Goal: Information Seeking & Learning: Check status

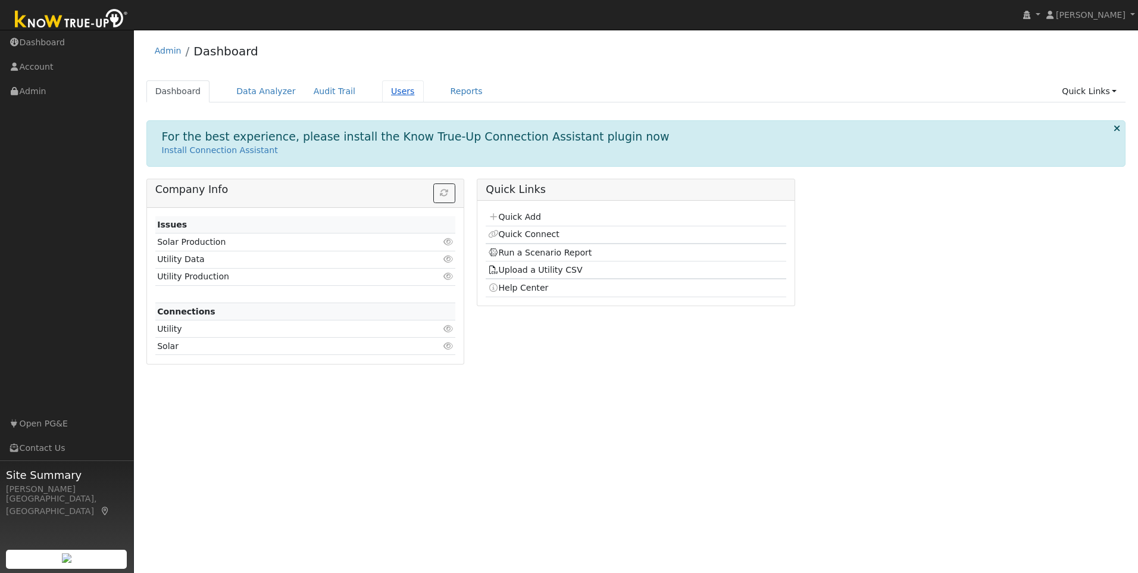
click at [391, 95] on link "Users" at bounding box center [403, 91] width 42 height 22
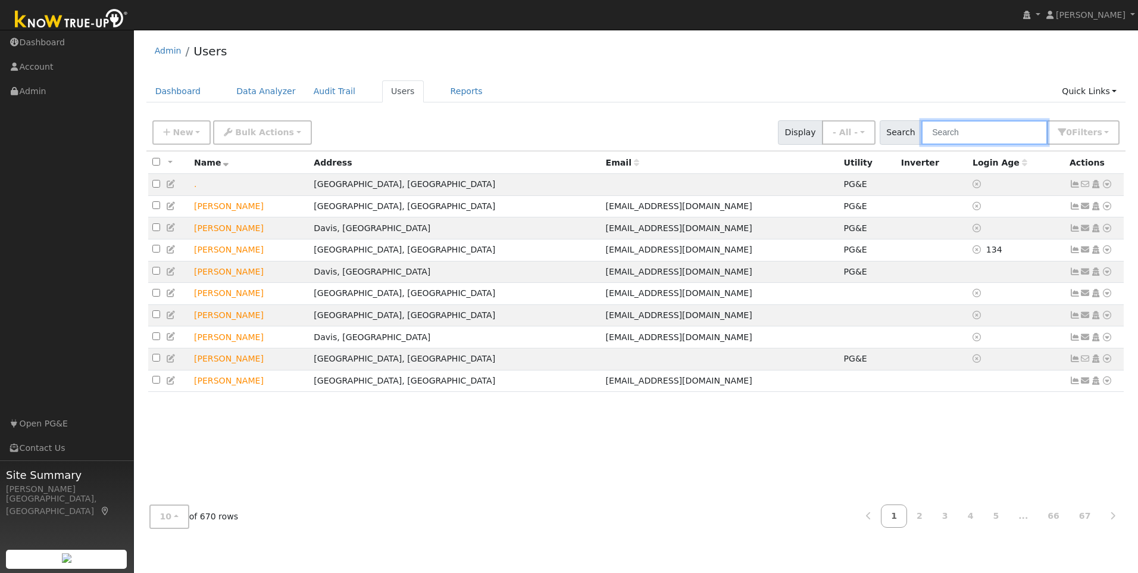
click at [960, 132] on input "text" at bounding box center [984, 132] width 126 height 24
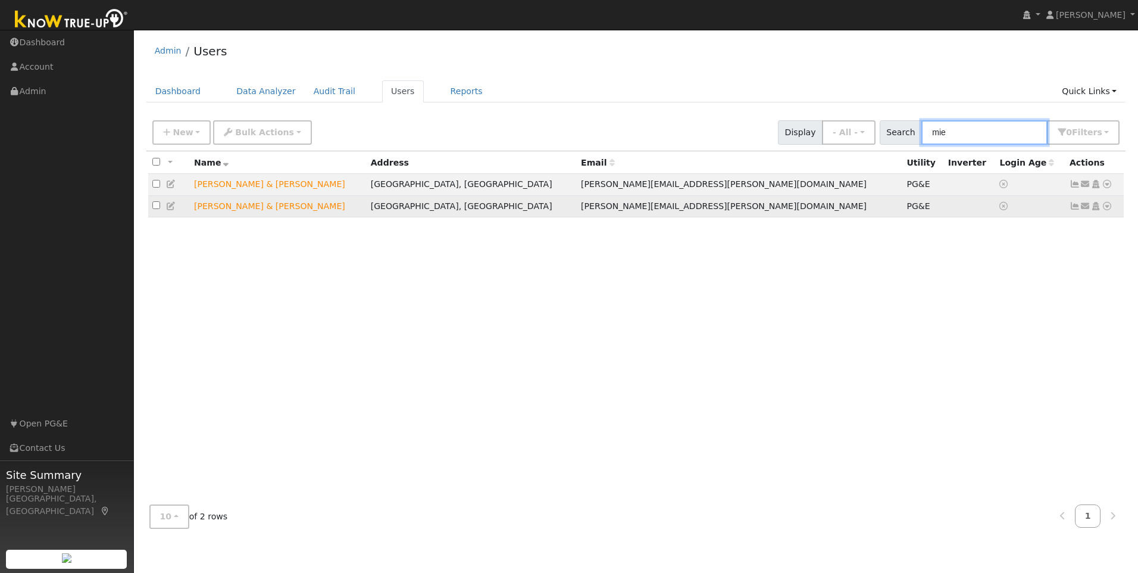
type input "mie"
click at [1074, 208] on icon at bounding box center [1074, 206] width 11 height 8
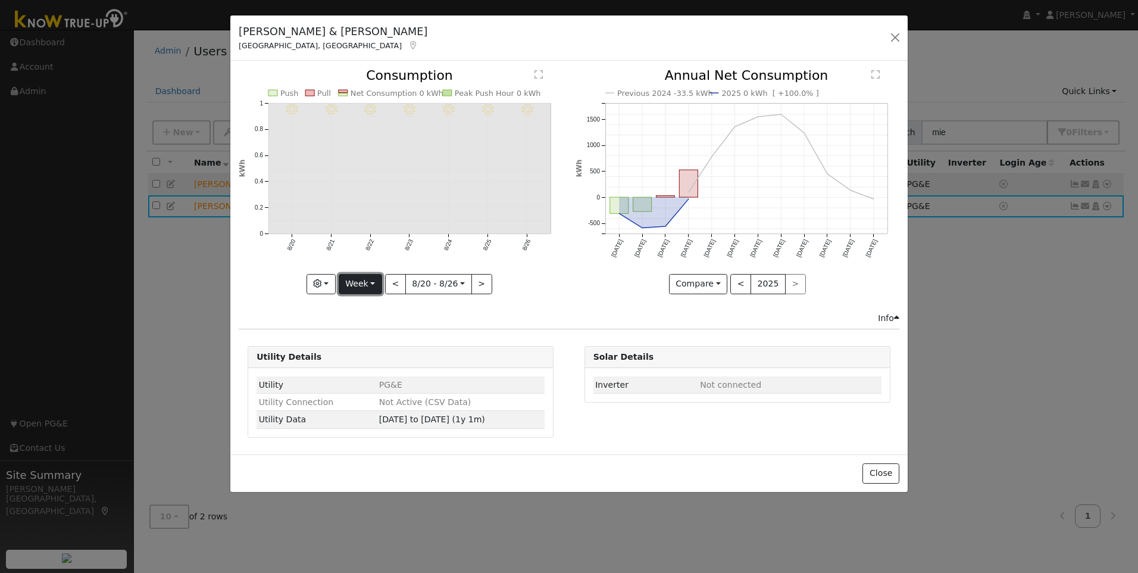
click at [356, 280] on button "Week" at bounding box center [360, 284] width 43 height 20
click at [364, 361] on link "Year" at bounding box center [380, 358] width 83 height 17
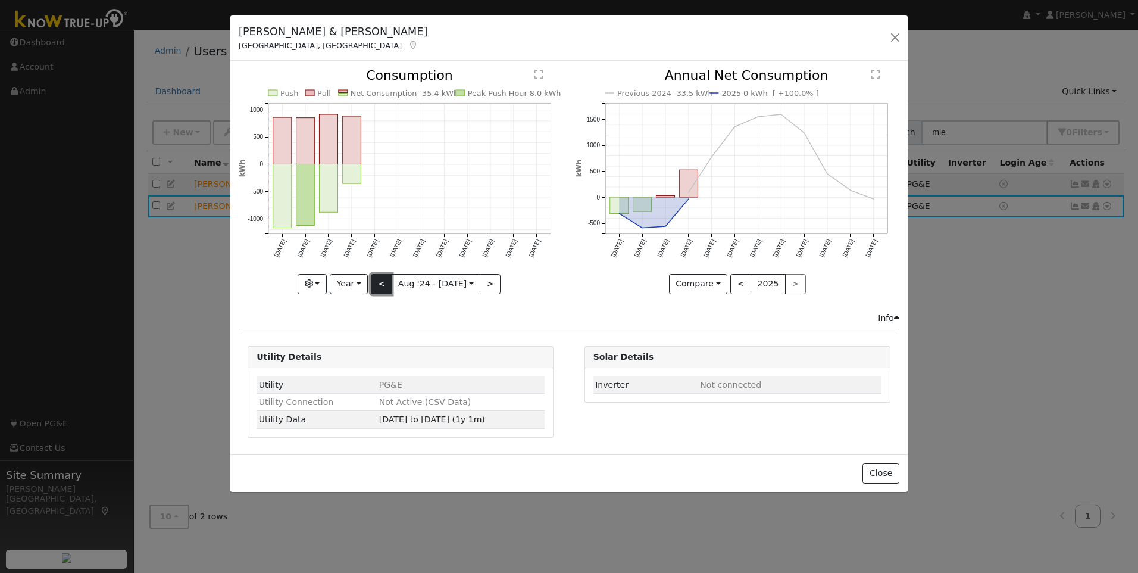
click at [389, 283] on button "<" at bounding box center [381, 284] width 21 height 20
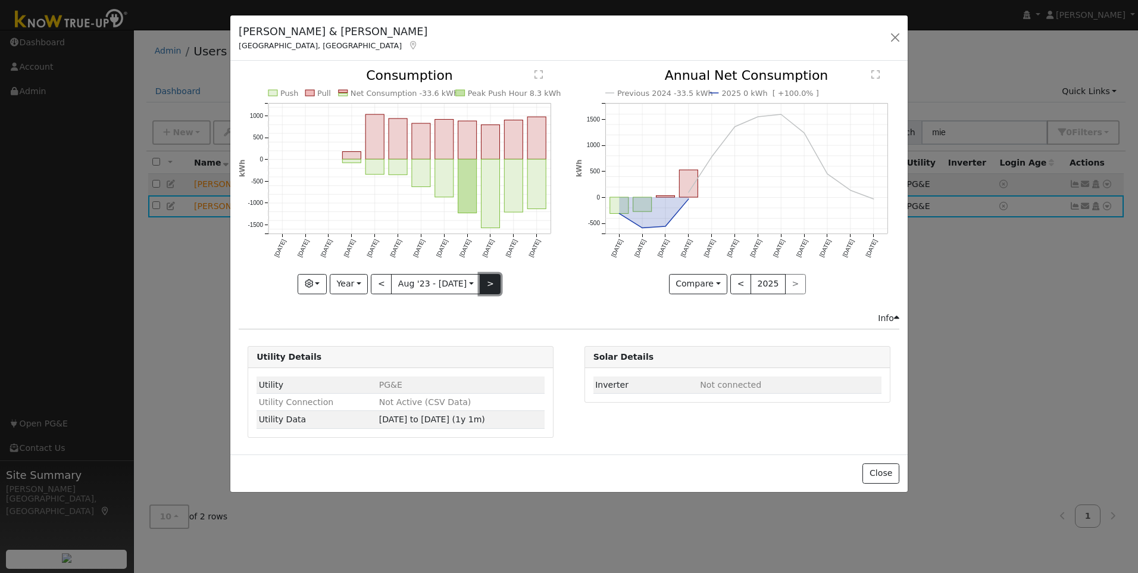
click at [483, 277] on button ">" at bounding box center [490, 284] width 21 height 20
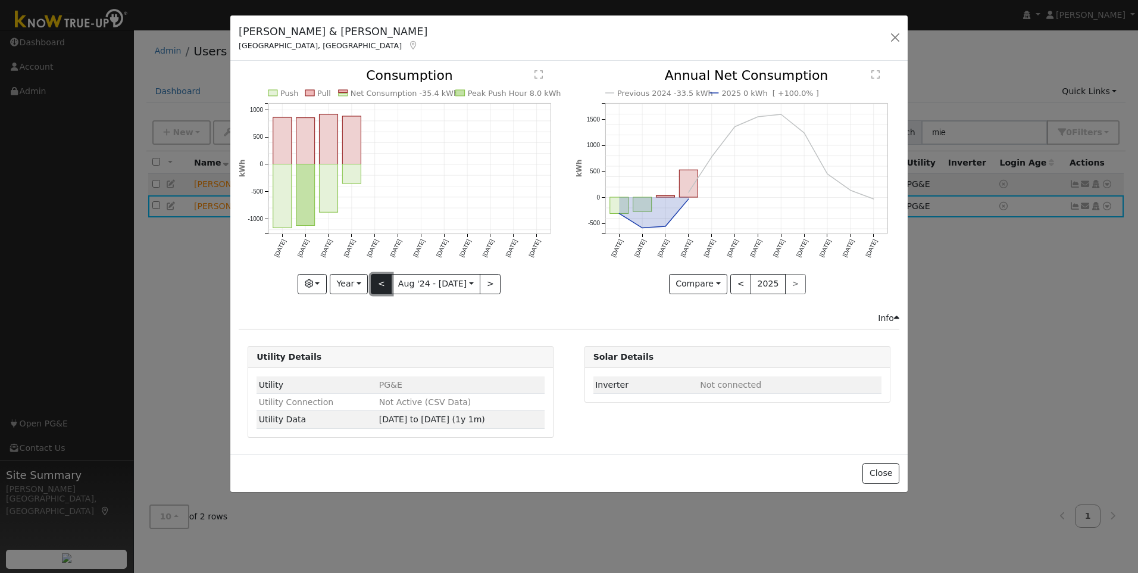
click at [383, 286] on button "<" at bounding box center [381, 284] width 21 height 20
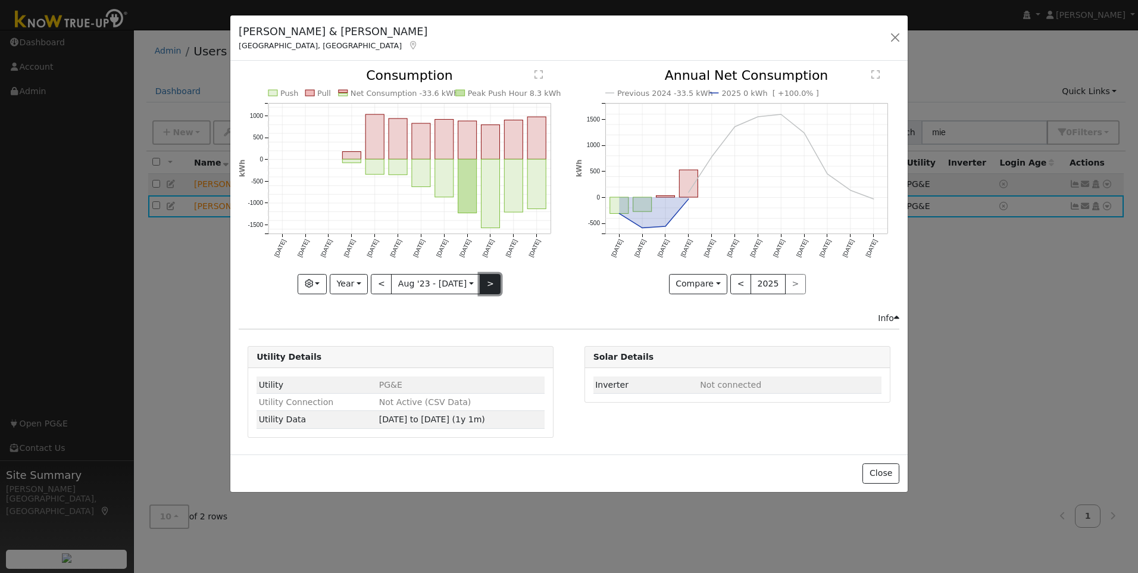
click at [480, 286] on button ">" at bounding box center [490, 284] width 21 height 20
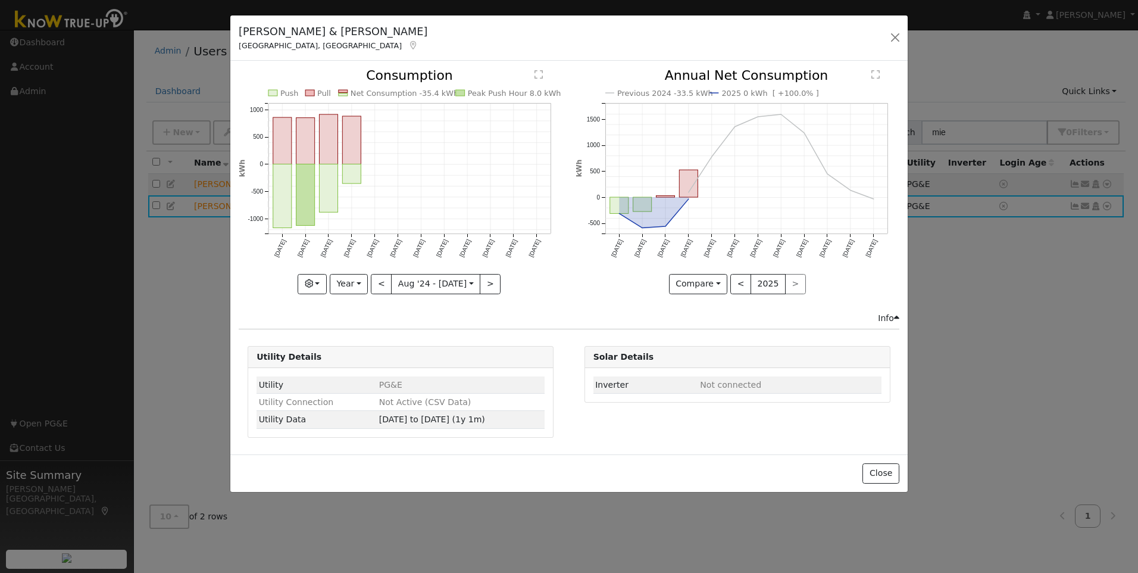
click at [295, 195] on icon "Push Pull Net Consumption -35.4 kWh Peak Push Hour 8.0 kWh Aug '24 Sep '24 Oct …" at bounding box center [401, 177] width 324 height 217
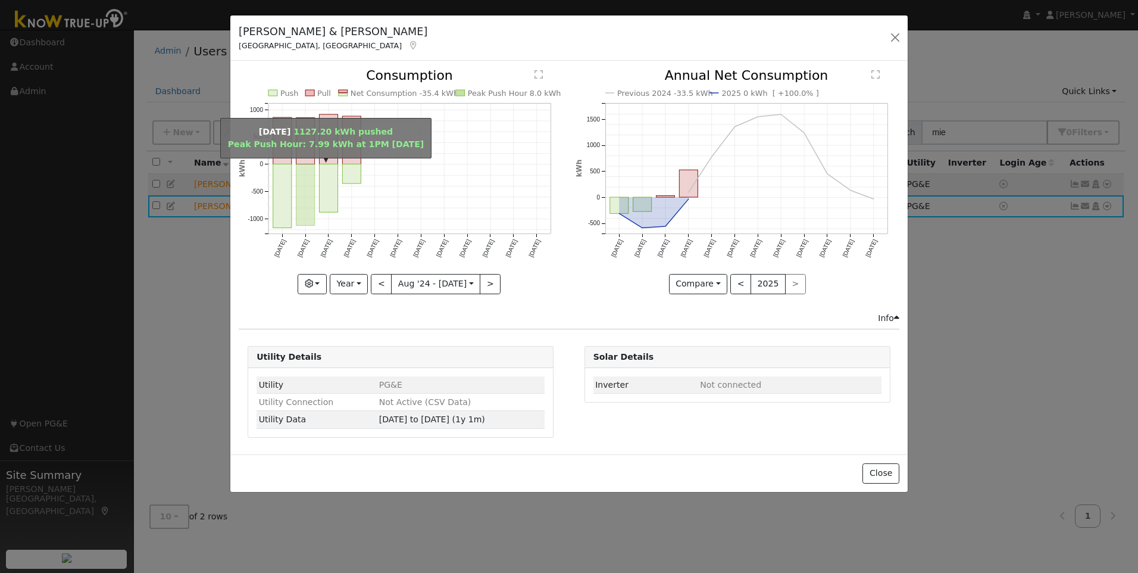
click at [302, 192] on rect "onclick=""" at bounding box center [305, 194] width 18 height 61
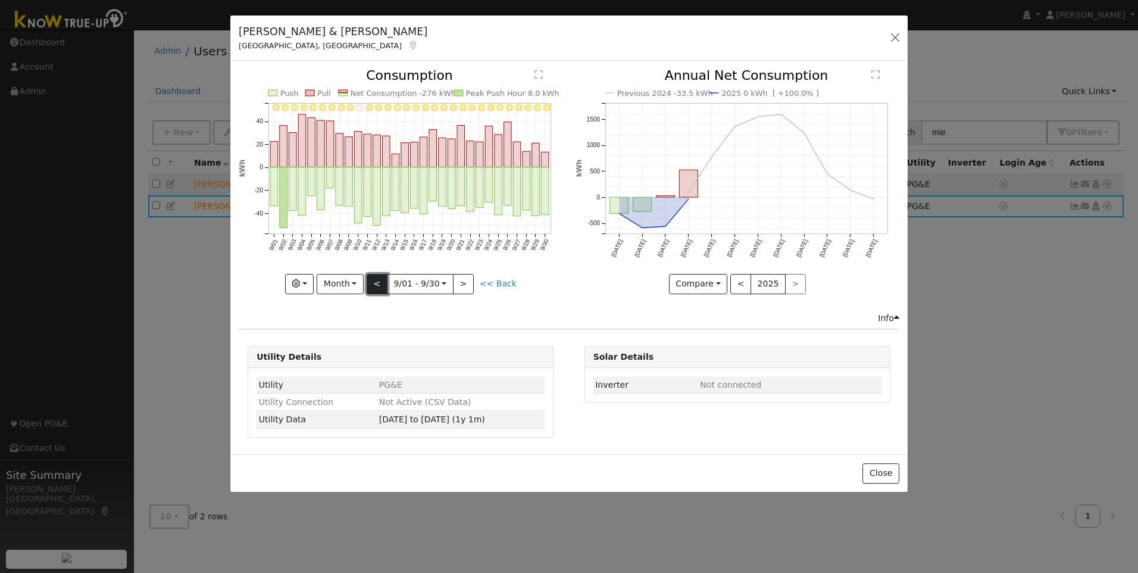
click at [383, 286] on button "<" at bounding box center [377, 284] width 21 height 20
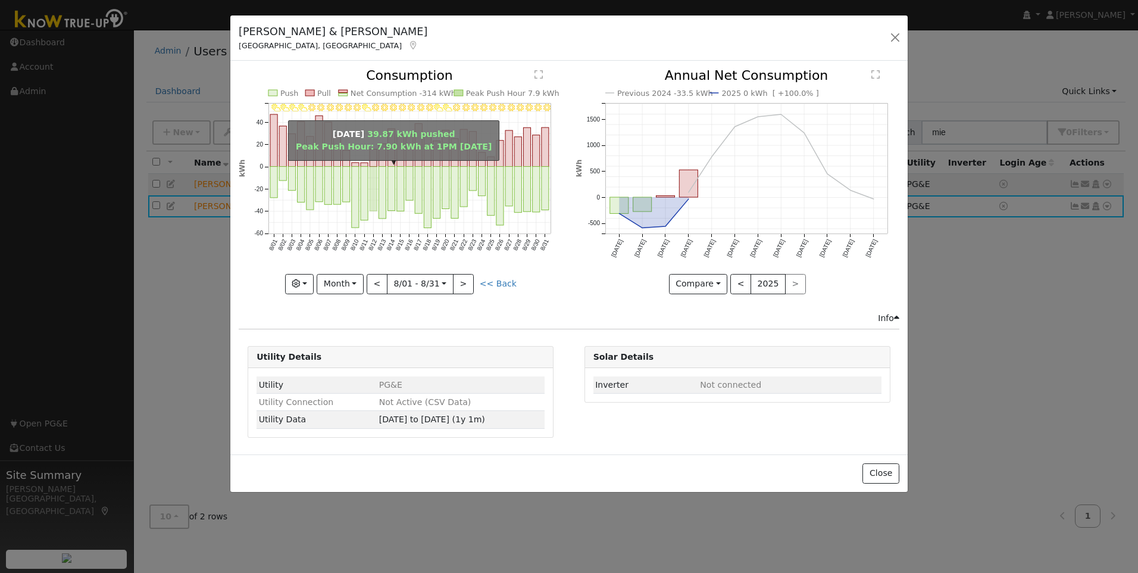
click at [376, 180] on rect "onclick=""" at bounding box center [373, 189] width 7 height 44
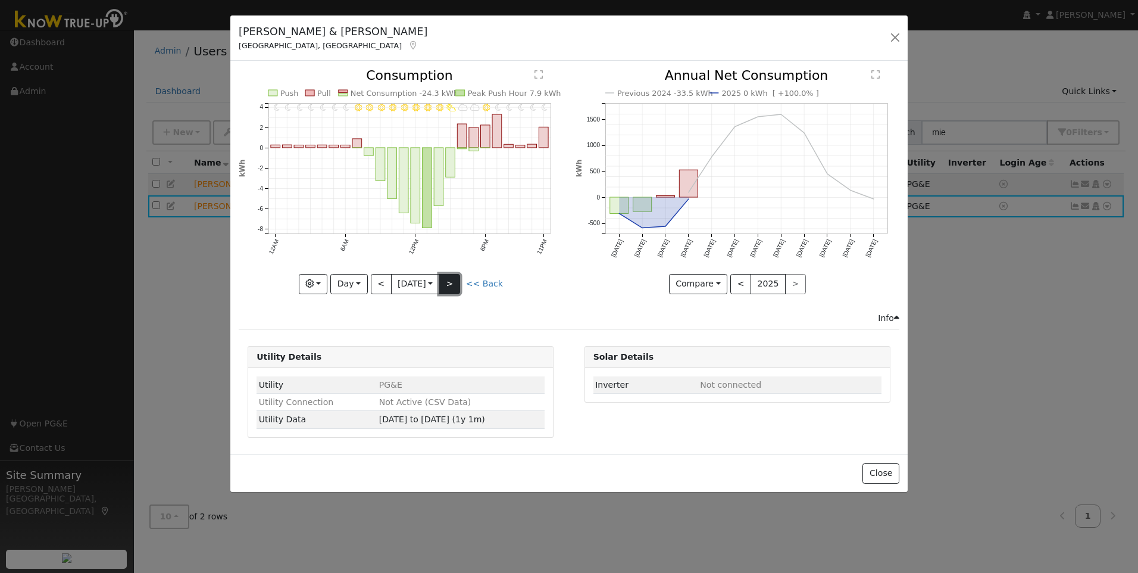
click at [458, 286] on button ">" at bounding box center [449, 284] width 21 height 20
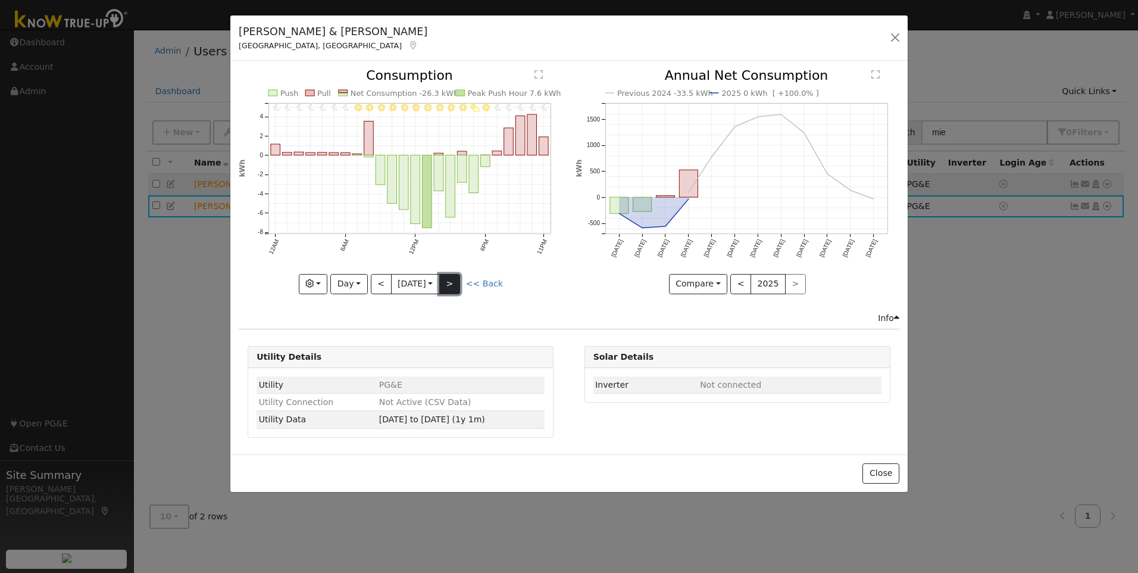
click at [458, 286] on button ">" at bounding box center [449, 284] width 21 height 20
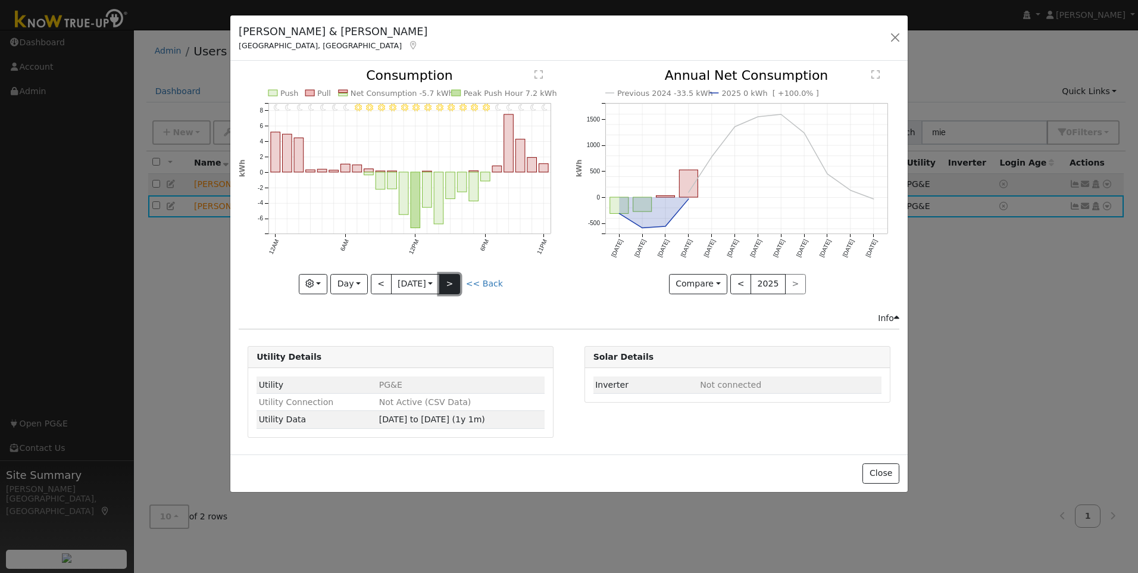
click at [458, 286] on button ">" at bounding box center [449, 284] width 21 height 20
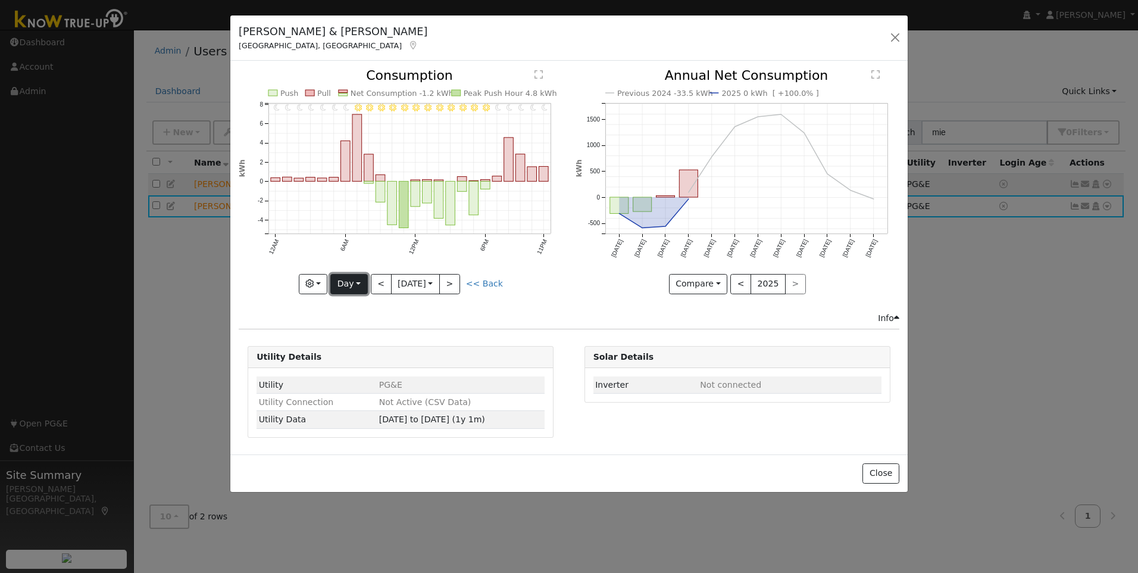
click at [364, 274] on button "Day" at bounding box center [348, 284] width 37 height 20
click at [354, 341] on link "Month" at bounding box center [372, 341] width 83 height 17
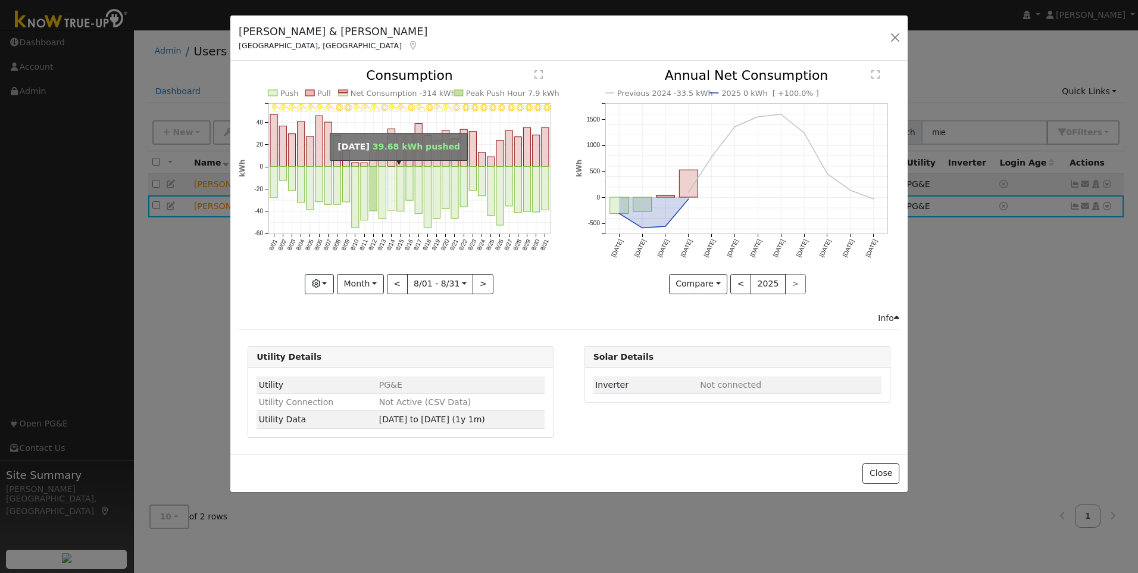
click at [390, 180] on rect "onclick=""" at bounding box center [391, 189] width 7 height 44
type input "2024-08-14"
